Goal: Task Accomplishment & Management: Complete application form

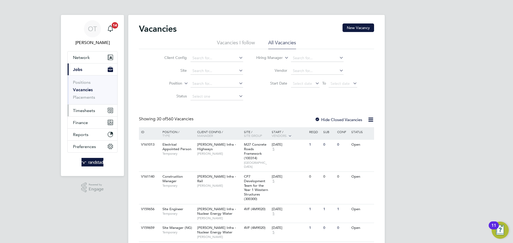
click at [78, 111] on span "Timesheets" at bounding box center [84, 110] width 22 height 5
click at [88, 111] on span "Timesheets" at bounding box center [84, 110] width 22 height 5
click at [80, 109] on span "Timesheets" at bounding box center [84, 110] width 22 height 5
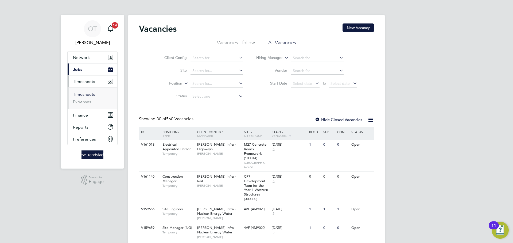
click at [85, 92] on link "Timesheets" at bounding box center [84, 94] width 22 height 5
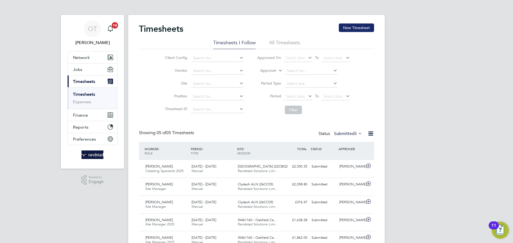
click at [350, 28] on button "New Timesheet" at bounding box center [356, 28] width 35 height 9
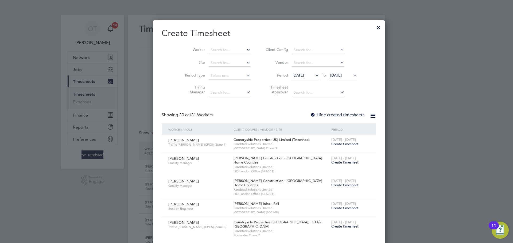
scroll to position [922, 207]
click at [209, 46] on input at bounding box center [230, 49] width 42 height 7
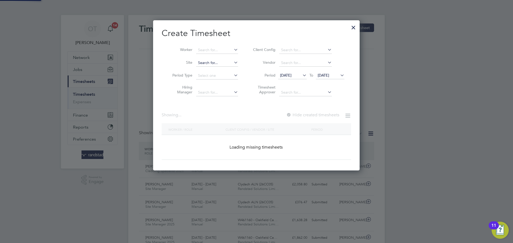
scroll to position [151, 207]
click at [205, 50] on input at bounding box center [217, 49] width 42 height 7
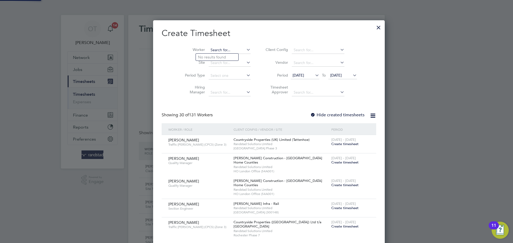
scroll to position [922, 207]
type input "andrew laurent"
click at [374, 29] on div at bounding box center [379, 26] width 10 height 10
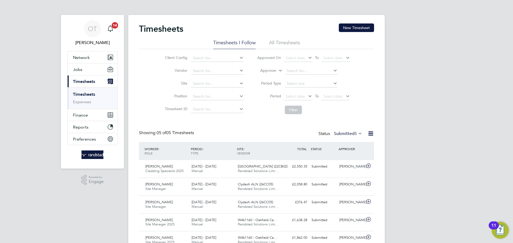
scroll to position [0, 0]
click at [364, 27] on button "New Timesheet" at bounding box center [356, 28] width 35 height 9
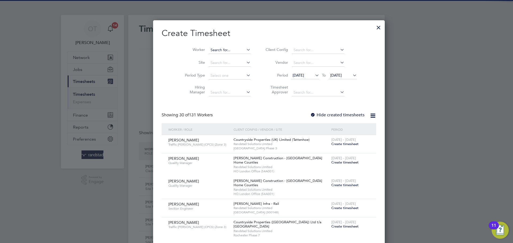
click at [209, 50] on input at bounding box center [230, 49] width 42 height 7
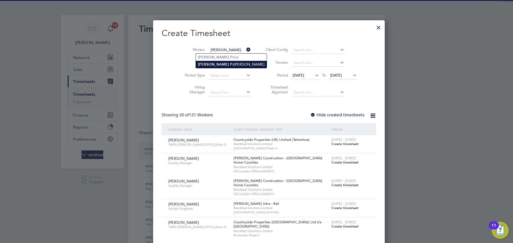
click at [213, 65] on li "Colin Pr ince-Wright" at bounding box center [231, 64] width 71 height 7
type input "Colin Prince-Wright"
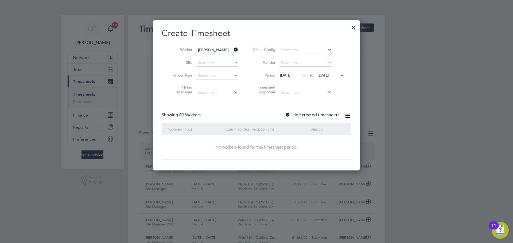
click at [319, 116] on label "Hide created timesheets" at bounding box center [312, 114] width 54 height 5
click at [344, 71] on li "Period 29 Jul 2025 To 05 Aug 2025" at bounding box center [298, 75] width 106 height 13
click at [339, 74] on icon at bounding box center [339, 75] width 0 height 7
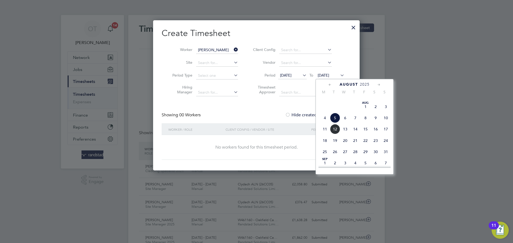
click at [375, 157] on span "30" at bounding box center [376, 152] width 10 height 10
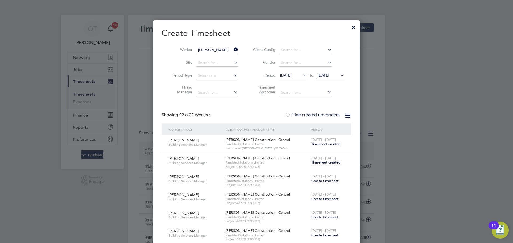
click at [321, 162] on span "Timesheet created" at bounding box center [325, 162] width 29 height 5
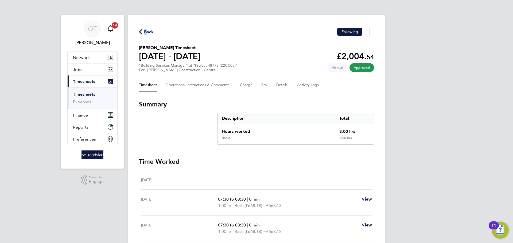
click at [146, 30] on div "Back Following" at bounding box center [256, 32] width 235 height 8
click at [151, 32] on span "Back" at bounding box center [149, 32] width 10 height 6
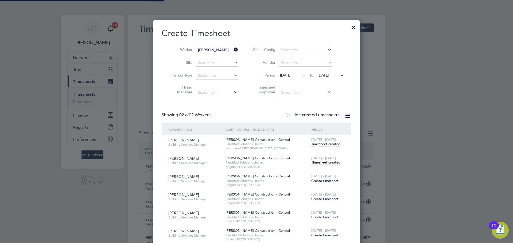
scroll to position [14, 46]
click at [233, 49] on icon at bounding box center [233, 49] width 0 height 7
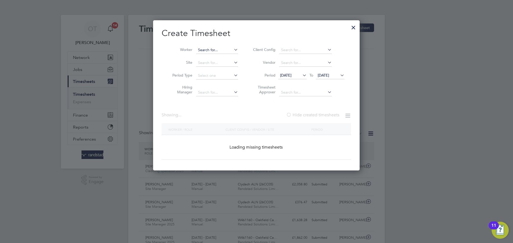
click at [217, 49] on input at bounding box center [217, 49] width 42 height 7
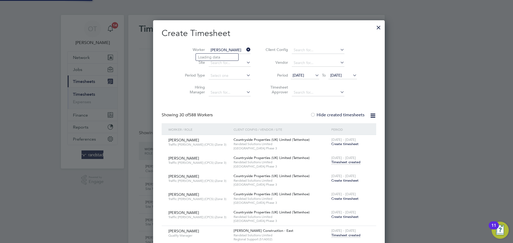
scroll to position [3336, 211]
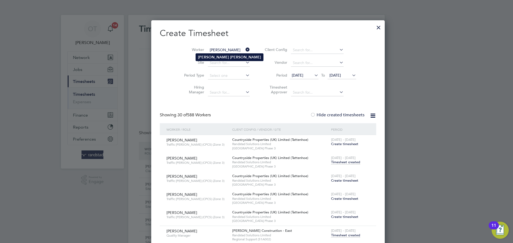
click at [230, 55] on b "Dixon" at bounding box center [245, 57] width 31 height 5
type input "James Dixon"
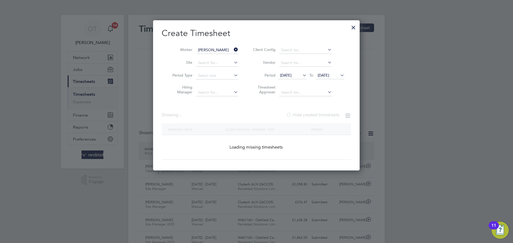
scroll to position [3, 3]
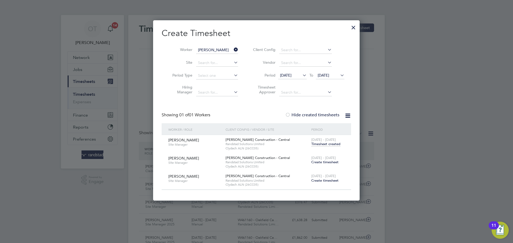
click at [315, 147] on div "2 - 8 Aug 2025 Timesheet created" at bounding box center [328, 142] width 36 height 14
click at [318, 143] on span "Timesheet created" at bounding box center [325, 144] width 29 height 5
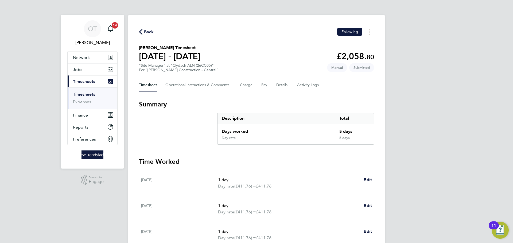
click at [255, 80] on div "Timesheet Operational Instructions & Comments Charge Pay Details Activity Logs" at bounding box center [256, 85] width 235 height 13
click at [186, 89] on Comments-tab "Operational Instructions & Comments" at bounding box center [198, 85] width 66 height 13
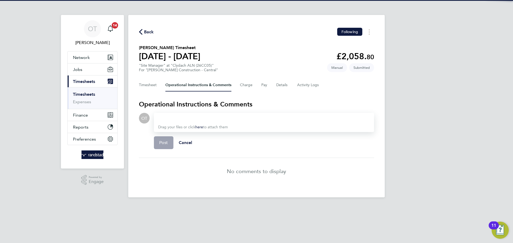
click at [195, 115] on div at bounding box center [264, 118] width 212 height 6
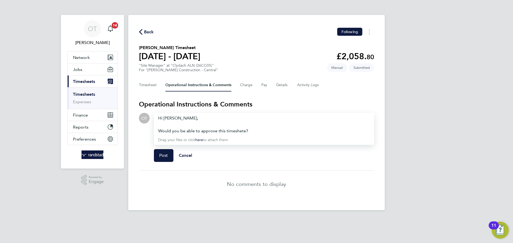
click at [242, 132] on div "Would you be able to approve this timeshete?" at bounding box center [264, 131] width 212 height 6
click at [161, 155] on span "Post" at bounding box center [163, 155] width 9 height 5
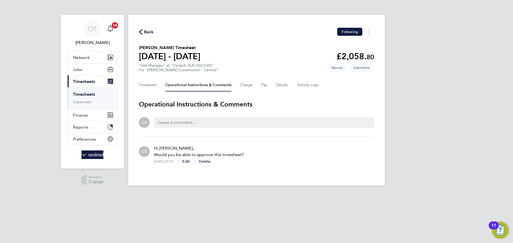
click at [146, 34] on span "Back" at bounding box center [149, 32] width 10 height 6
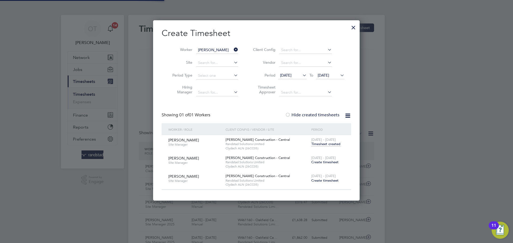
scroll to position [14, 46]
click at [233, 50] on icon at bounding box center [233, 49] width 0 height 7
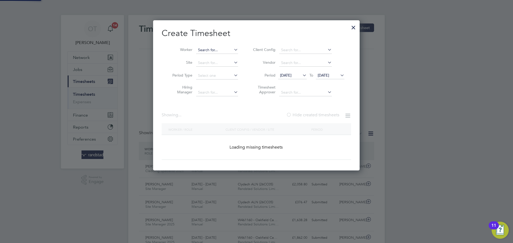
click at [215, 51] on input at bounding box center [217, 49] width 42 height 7
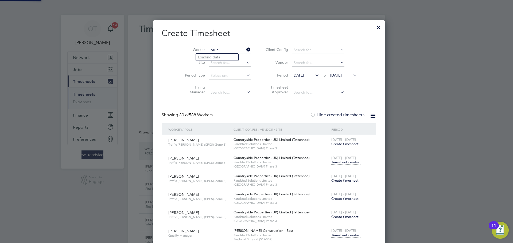
scroll to position [3336, 211]
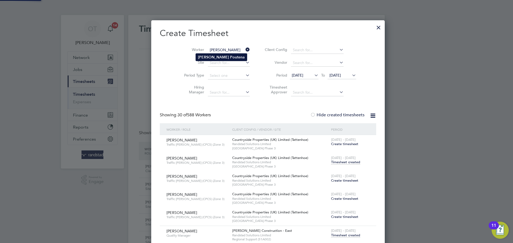
click at [230, 56] on b "Poutena" at bounding box center [237, 57] width 15 height 5
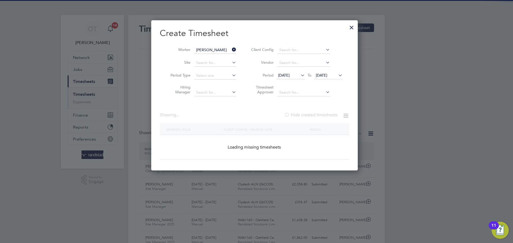
type input "Bruno Poutena"
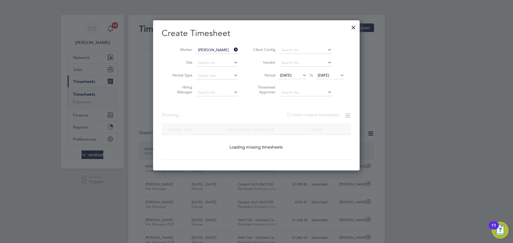
scroll to position [217, 207]
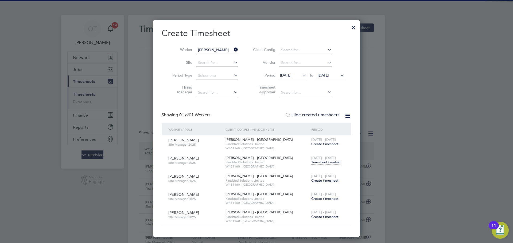
click at [317, 165] on div "2 - 8 Aug 2025 Timesheet created" at bounding box center [328, 160] width 36 height 14
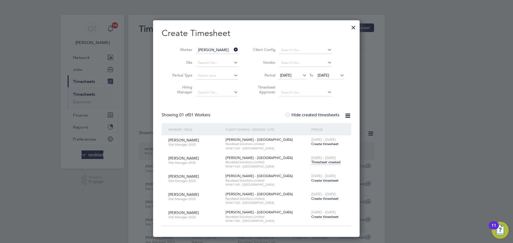
click at [317, 161] on span "Timesheet created" at bounding box center [325, 162] width 29 height 5
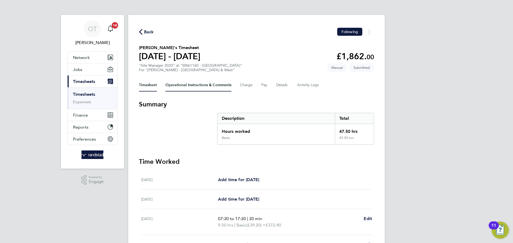
click at [187, 87] on Comments-tab "Operational Instructions & Comments" at bounding box center [198, 85] width 66 height 13
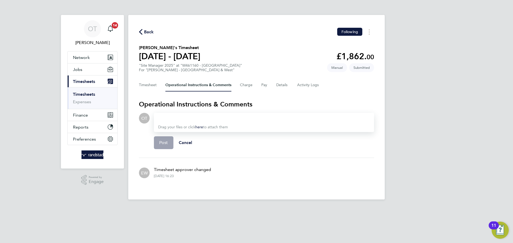
click at [209, 118] on div at bounding box center [264, 118] width 212 height 6
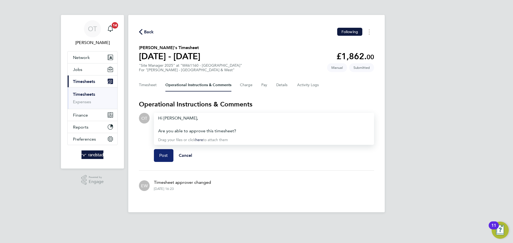
click at [162, 158] on button "Post" at bounding box center [164, 155] width 20 height 13
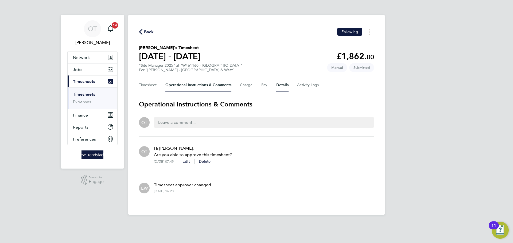
click at [278, 85] on button "Details" at bounding box center [282, 85] width 12 height 13
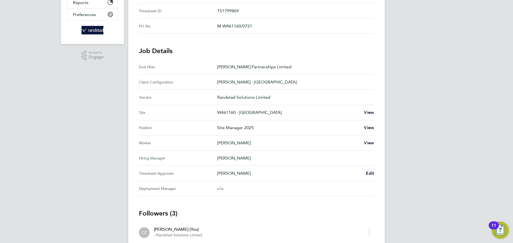
click at [371, 177] on Approver "Timesheet Approver Benjamin Howell Edit" at bounding box center [256, 173] width 235 height 15
click at [369, 175] on span "Edit" at bounding box center [370, 173] width 8 height 5
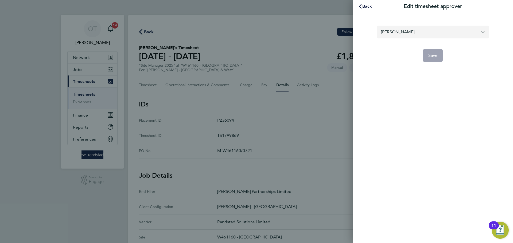
click at [402, 38] on input "Benjamin Howell" at bounding box center [433, 32] width 112 height 13
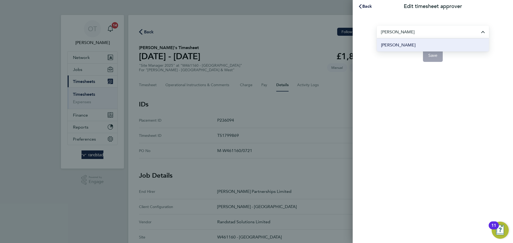
click at [407, 42] on li "Neil Palmer" at bounding box center [433, 44] width 112 height 13
type input "Neil Palmer"
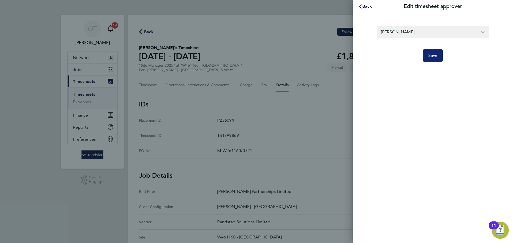
click at [441, 54] on button "Save" at bounding box center [433, 55] width 20 height 13
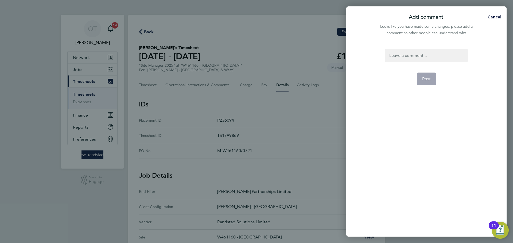
click at [422, 54] on div at bounding box center [426, 55] width 83 height 13
click at [425, 76] on button "Post" at bounding box center [427, 79] width 20 height 13
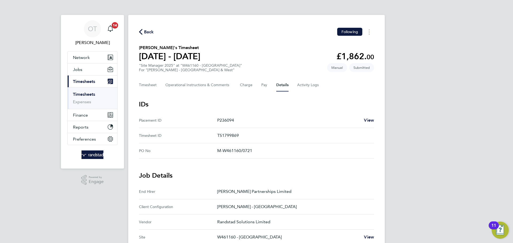
click at [149, 32] on span "Back" at bounding box center [149, 32] width 10 height 6
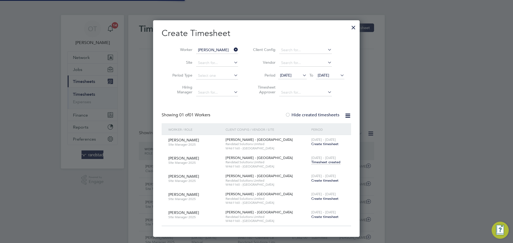
click at [233, 48] on icon at bounding box center [233, 49] width 0 height 7
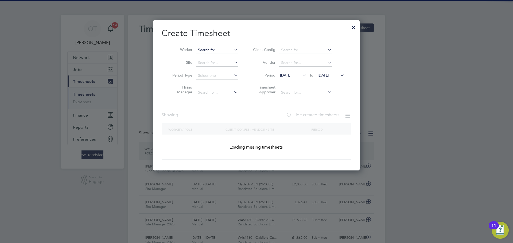
click at [213, 49] on input at bounding box center [217, 49] width 42 height 7
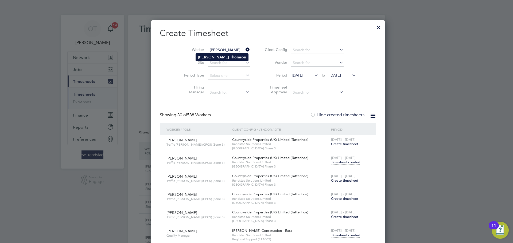
click at [230, 58] on b "Thomson" at bounding box center [238, 57] width 16 height 5
type input "Stuart Thomson"
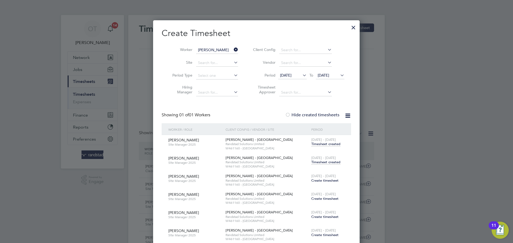
click at [321, 164] on span "Timesheet created" at bounding box center [325, 162] width 29 height 5
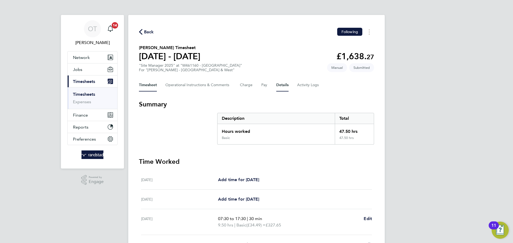
click at [284, 84] on button "Details" at bounding box center [282, 85] width 12 height 13
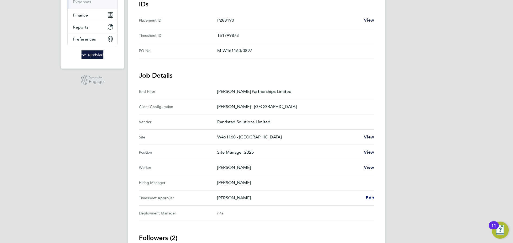
click at [368, 196] on span "Edit" at bounding box center [370, 198] width 8 height 5
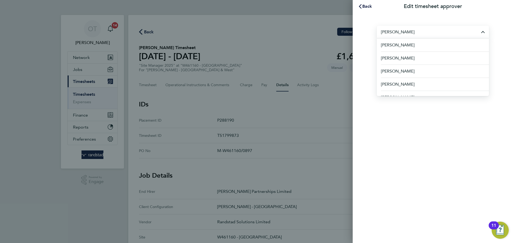
click at [415, 31] on input "Benjamin Howell" at bounding box center [433, 32] width 112 height 13
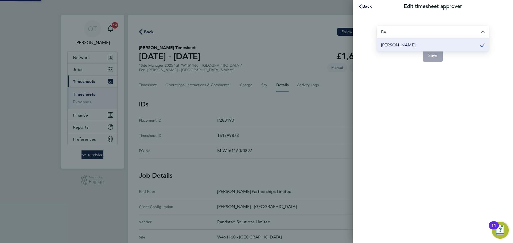
type input "B"
click at [397, 41] on li "Neil Palmer" at bounding box center [433, 44] width 112 height 13
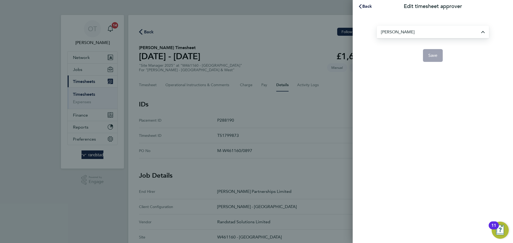
type input "Neil Palmer"
click at [432, 55] on span "Save" at bounding box center [432, 55] width 9 height 5
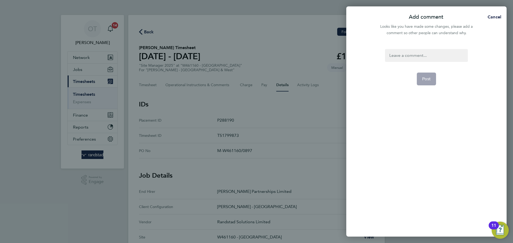
click at [423, 52] on div at bounding box center [426, 55] width 83 height 13
click at [425, 54] on div at bounding box center [426, 55] width 83 height 13
click at [424, 77] on span "Post" at bounding box center [426, 78] width 9 height 5
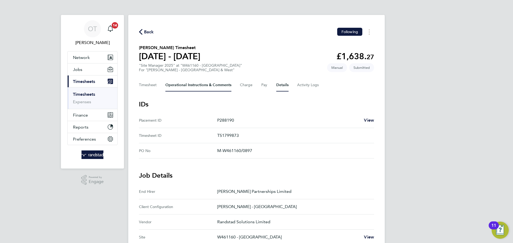
click at [204, 89] on Comments-tab "Operational Instructions & Comments" at bounding box center [198, 85] width 66 height 13
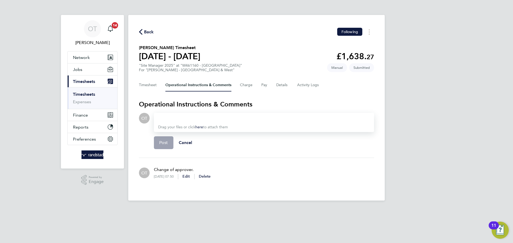
click at [145, 33] on span "Back" at bounding box center [149, 32] width 10 height 6
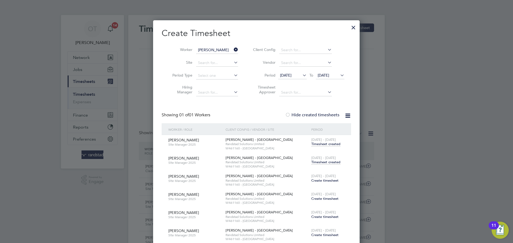
click at [233, 48] on icon at bounding box center [233, 49] width 0 height 7
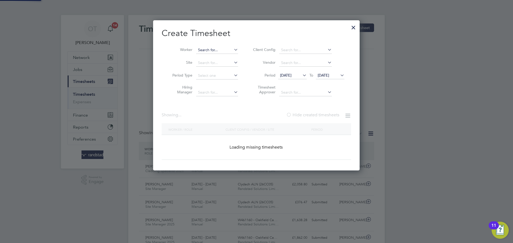
click at [230, 49] on input at bounding box center [217, 49] width 42 height 7
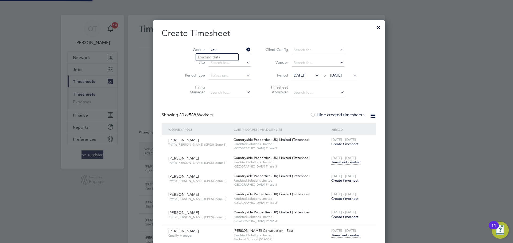
scroll to position [3336, 211]
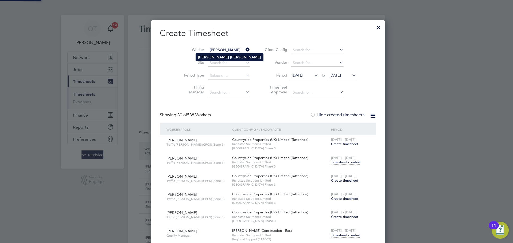
click at [230, 55] on b "Curley" at bounding box center [245, 57] width 31 height 5
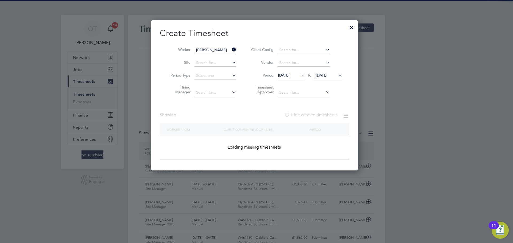
type input "Kevin Curley"
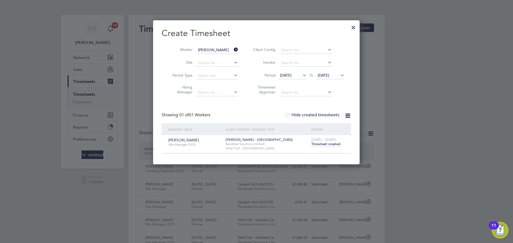
click at [291, 76] on span "29 Jul 2025" at bounding box center [285, 75] width 11 height 5
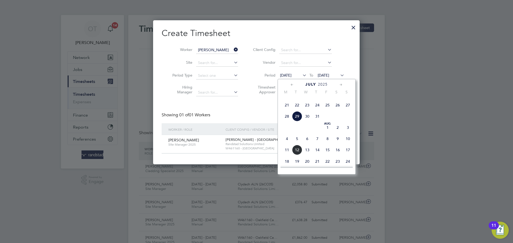
click at [289, 99] on span "14" at bounding box center [287, 94] width 10 height 10
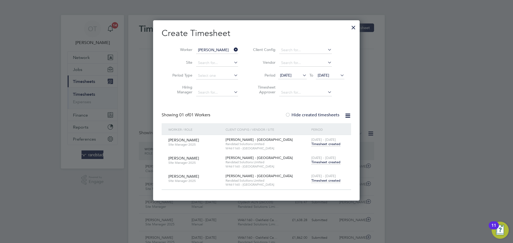
click at [326, 144] on span "Timesheet created" at bounding box center [325, 144] width 29 height 5
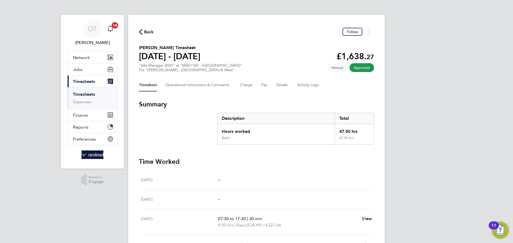
click at [146, 32] on span "Back" at bounding box center [149, 32] width 10 height 6
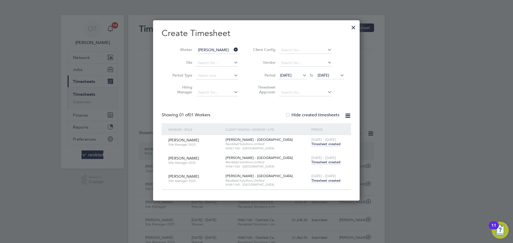
click at [328, 160] on span "Timesheet created" at bounding box center [325, 162] width 29 height 5
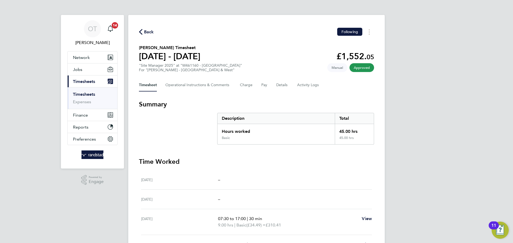
click at [151, 30] on span "Back" at bounding box center [149, 32] width 10 height 6
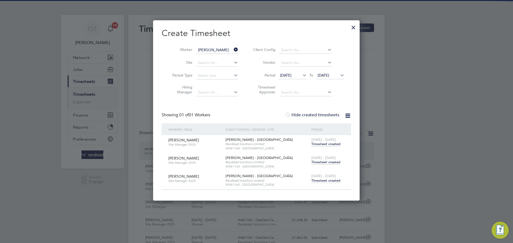
click at [329, 180] on span "Timesheet created" at bounding box center [325, 180] width 29 height 5
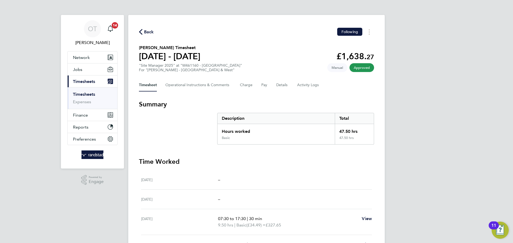
click at [150, 31] on span "Back" at bounding box center [149, 32] width 10 height 6
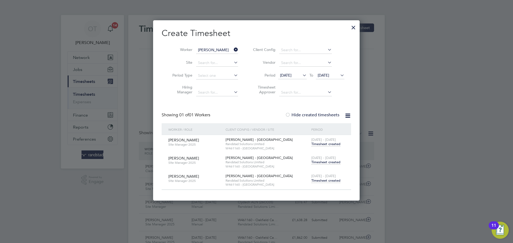
click at [352, 26] on div at bounding box center [354, 26] width 10 height 10
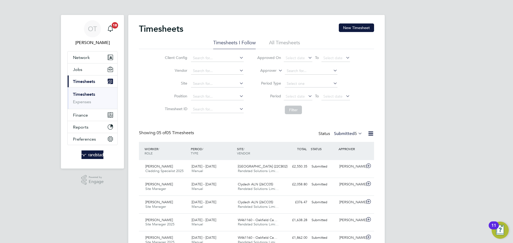
click at [343, 25] on button "New Timesheet" at bounding box center [356, 28] width 35 height 9
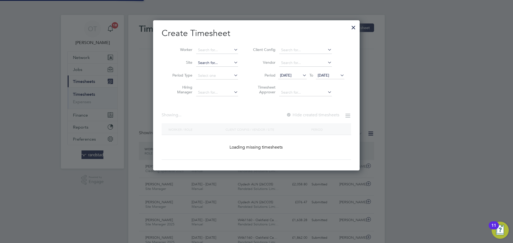
scroll to position [151, 207]
click at [212, 50] on input at bounding box center [217, 49] width 42 height 7
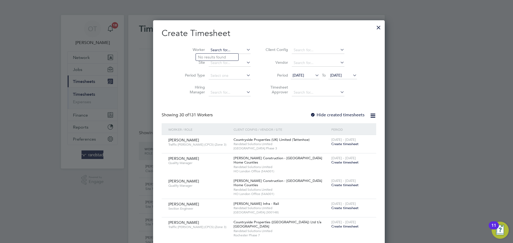
scroll to position [940, 207]
click at [222, 121] on li "Petru -Nicolae Danciu" at bounding box center [233, 122] width 74 height 7
type input "Petru-Nicolae Danciu"
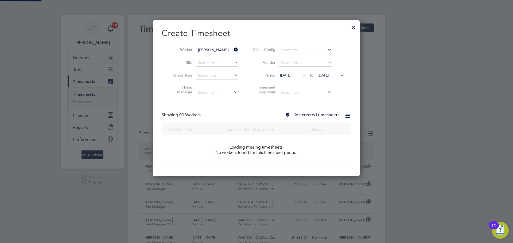
scroll to position [151, 207]
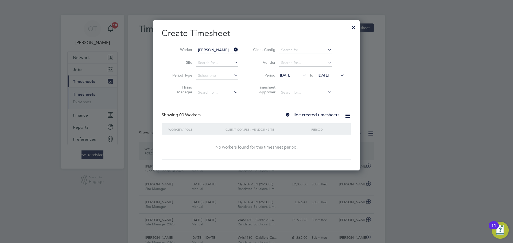
click at [326, 111] on div "Create Timesheet Worker Petru-Nicolae Danciu Site Period Type Hiring Manager Cl…" at bounding box center [256, 94] width 189 height 132
click at [327, 114] on label "Hide created timesheets" at bounding box center [312, 114] width 54 height 5
click at [345, 74] on li "Period 29 Jul 2025 To 05 Aug 2025" at bounding box center [298, 75] width 106 height 13
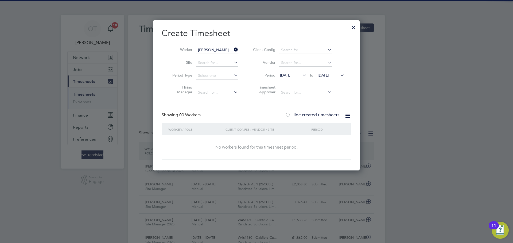
click at [339, 74] on icon at bounding box center [339, 75] width 0 height 7
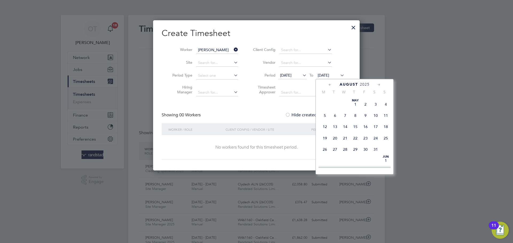
scroll to position [178, 0]
click at [387, 146] on span "24" at bounding box center [386, 141] width 10 height 10
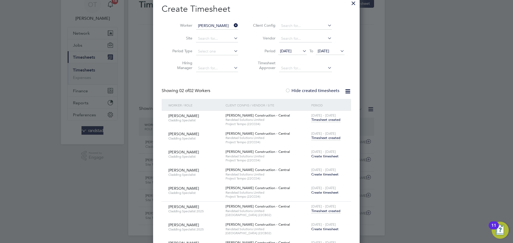
scroll to position [30, 0]
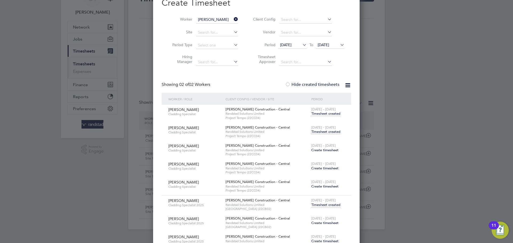
click at [322, 204] on span "Timesheet created" at bounding box center [325, 205] width 29 height 5
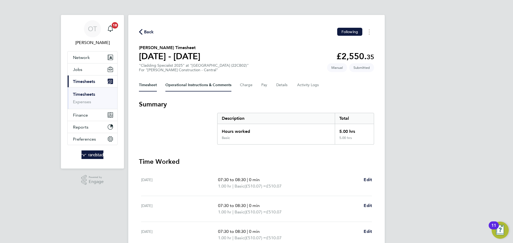
click at [198, 87] on Comments-tab "Operational Instructions & Comments" at bounding box center [198, 85] width 66 height 13
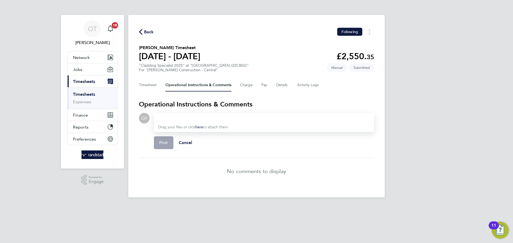
click at [272, 87] on div "Timesheet Operational Instructions & Comments Charge Pay Details Activity Logs" at bounding box center [256, 85] width 235 height 13
click at [279, 86] on button "Details" at bounding box center [282, 85] width 12 height 13
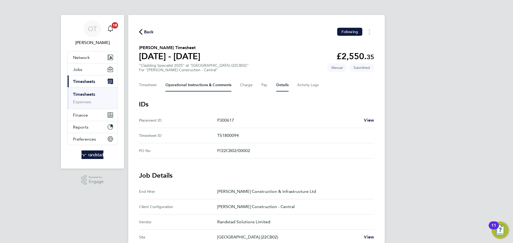
click at [183, 84] on Comments-tab "Operational Instructions & Comments" at bounding box center [198, 85] width 66 height 13
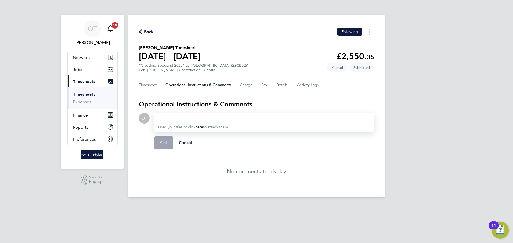
click at [195, 118] on div at bounding box center [264, 118] width 212 height 6
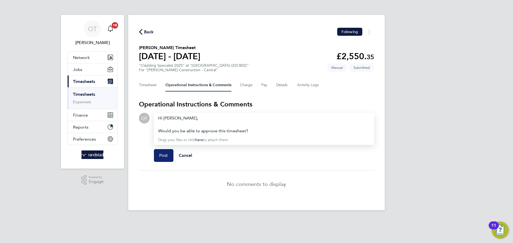
click at [159, 154] on button "Post" at bounding box center [164, 155] width 20 height 13
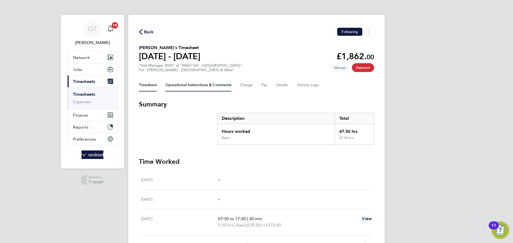
click at [193, 85] on Comments-tab "Operational Instructions & Comments" at bounding box center [198, 85] width 66 height 13
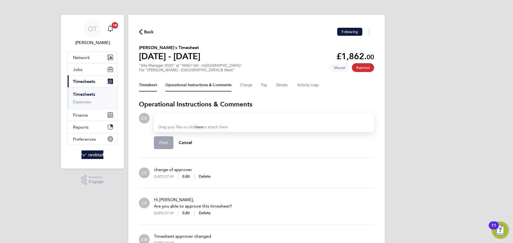
click at [149, 83] on button "Timesheet" at bounding box center [148, 85] width 18 height 13
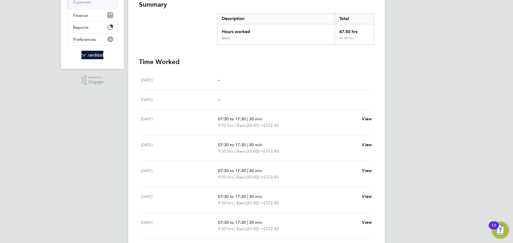
scroll to position [96, 0]
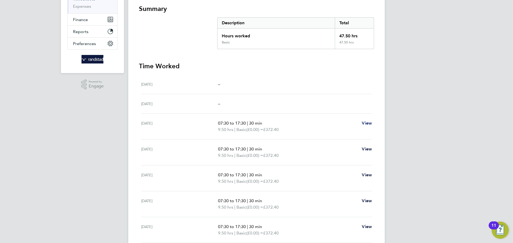
click at [367, 125] on span "View" at bounding box center [367, 123] width 10 height 5
select select "30"
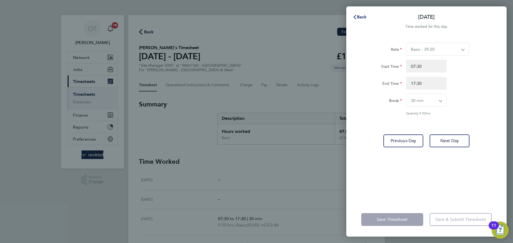
click at [359, 16] on span "Back" at bounding box center [362, 16] width 10 height 5
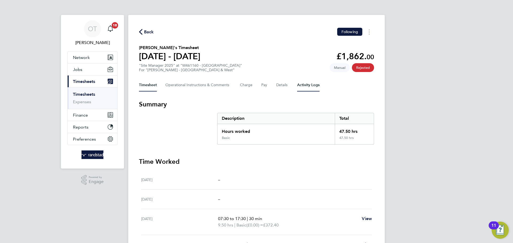
click at [306, 86] on Logs-tab "Activity Logs" at bounding box center [308, 85] width 22 height 13
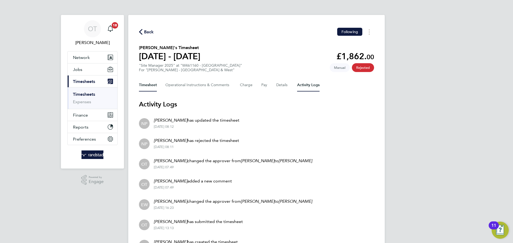
click at [155, 86] on button "Timesheet" at bounding box center [148, 85] width 18 height 13
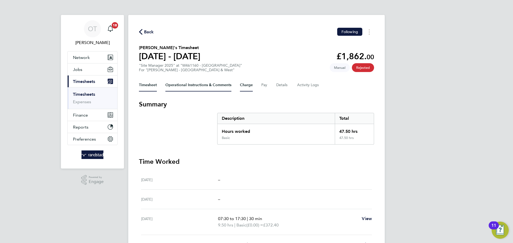
drag, startPoint x: 203, startPoint y: 83, endPoint x: 251, endPoint y: 86, distance: 48.5
click at [203, 82] on Comments-tab "Operational Instructions & Comments" at bounding box center [198, 85] width 66 height 13
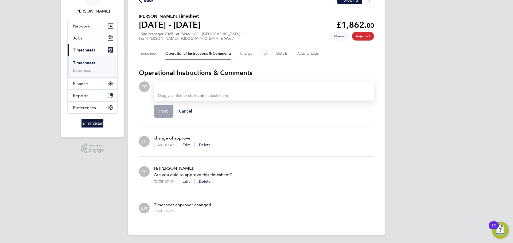
scroll to position [32, 0]
drag, startPoint x: 151, startPoint y: 48, endPoint x: 155, endPoint y: 54, distance: 7.8
click at [151, 51] on button "Timesheet" at bounding box center [148, 53] width 18 height 13
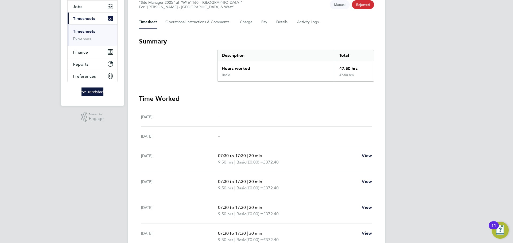
scroll to position [117, 0]
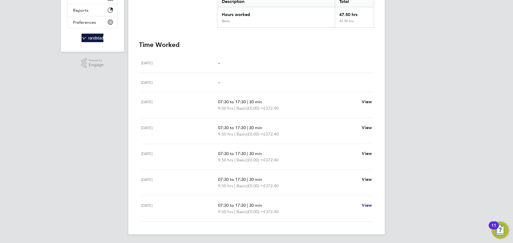
click at [367, 205] on span "View" at bounding box center [367, 205] width 10 height 5
select select "30"
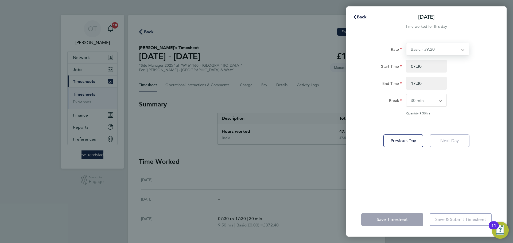
click at [425, 52] on select "Basic - 39.20" at bounding box center [434, 49] width 56 height 12
click at [363, 18] on span "Back" at bounding box center [362, 16] width 10 height 5
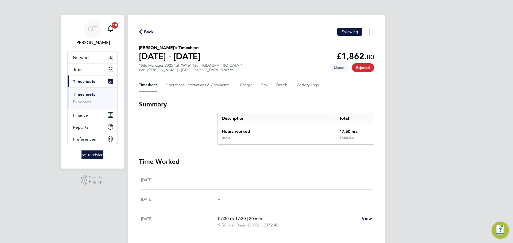
click at [372, 33] on button "Timesheets Menu" at bounding box center [369, 32] width 10 height 8
click at [252, 81] on button "Charge" at bounding box center [246, 85] width 13 height 13
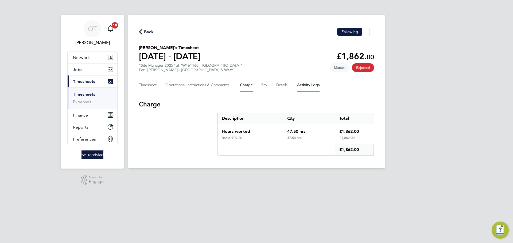
click at [309, 81] on Logs-tab "Activity Logs" at bounding box center [308, 85] width 22 height 13
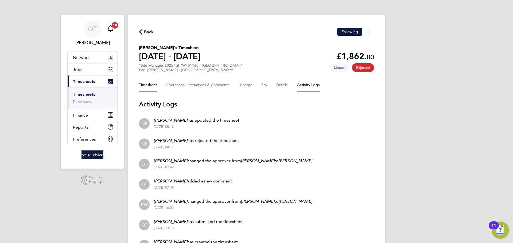
click at [146, 83] on button "Timesheet" at bounding box center [148, 85] width 18 height 13
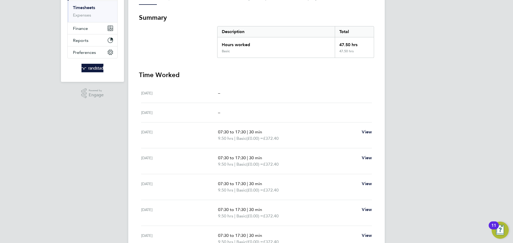
scroll to position [88, 0]
click at [244, 154] on span "07:30 to 17:30" at bounding box center [232, 156] width 28 height 5
